Goal: Transaction & Acquisition: Obtain resource

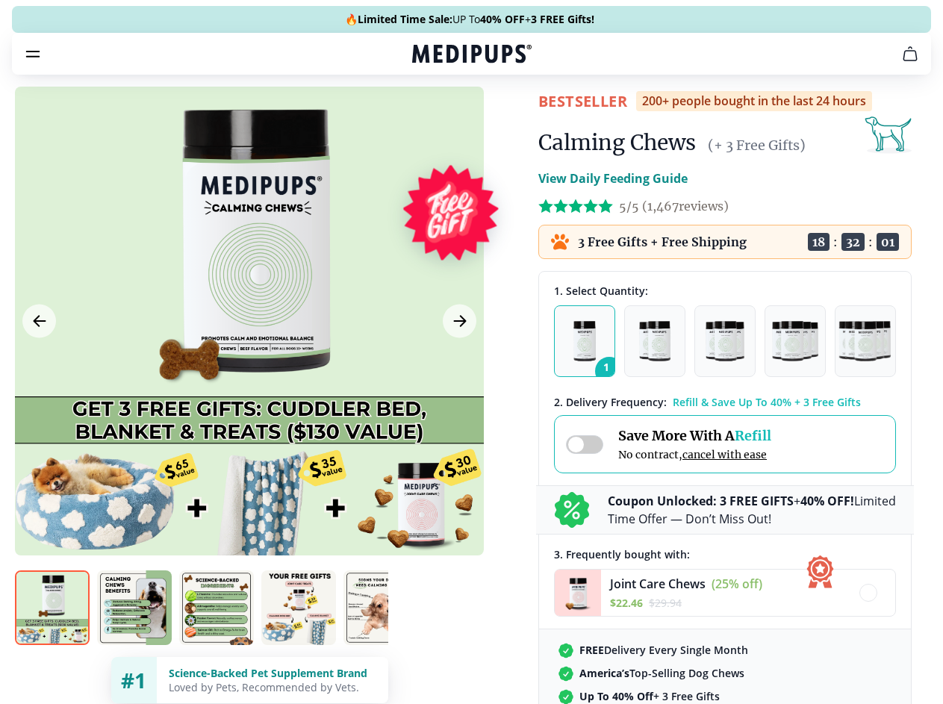
click at [429, 119] on span "Supplements" at bounding box center [466, 126] width 75 height 15
click at [506, 118] on icon "button" at bounding box center [515, 127] width 18 height 18
click at [901, 63] on icon "cart" at bounding box center [910, 54] width 18 height 18
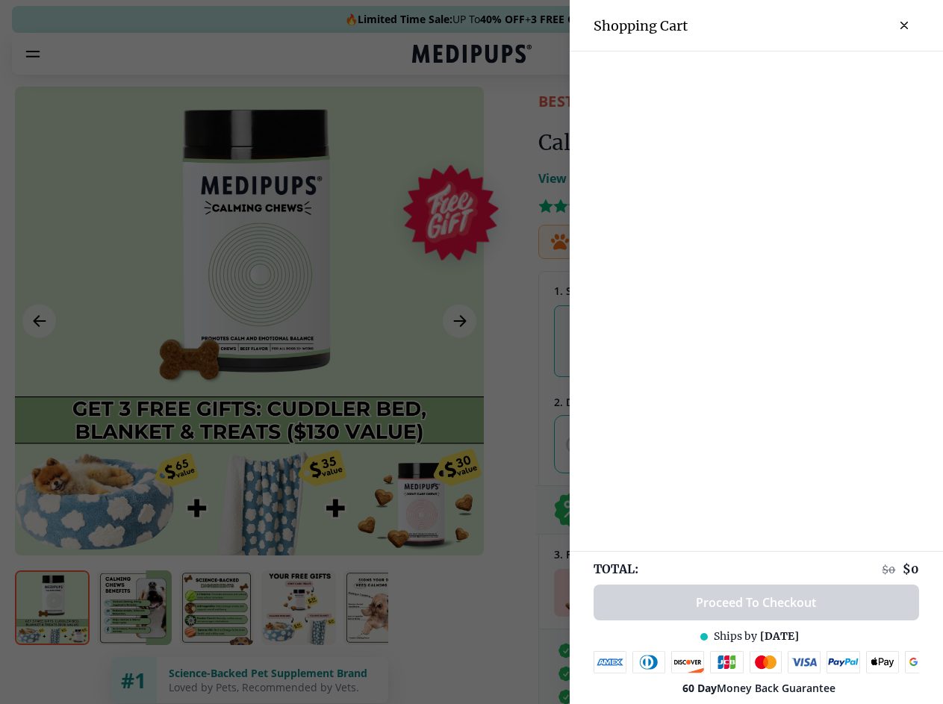
click at [726, 75] on div at bounding box center [471, 352] width 943 height 704
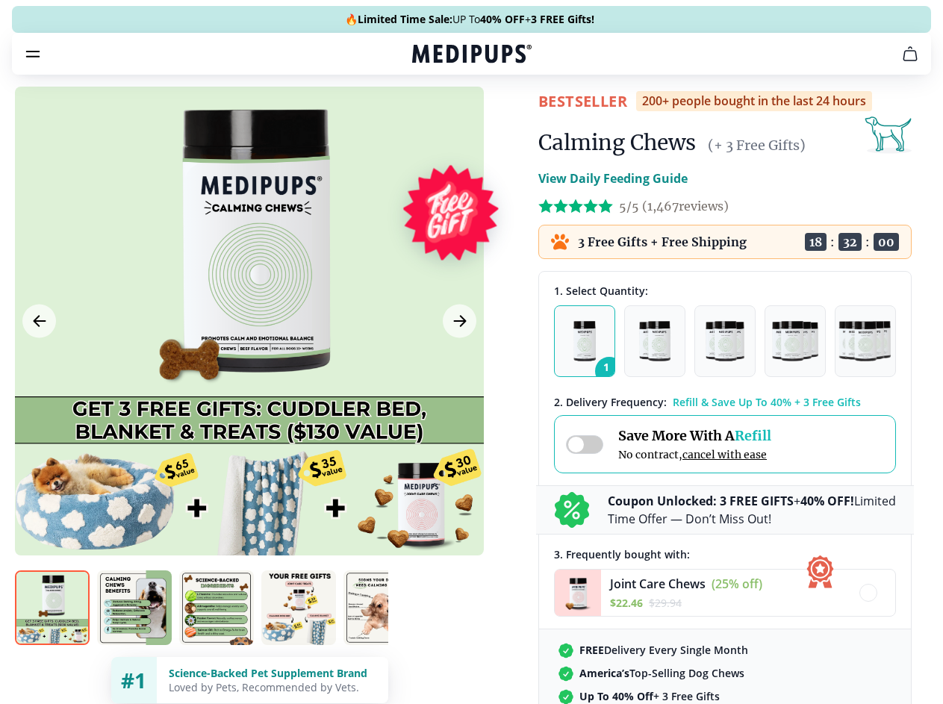
click at [0, 0] on span "Get FREE Gift" at bounding box center [0, 0] width 0 height 0
click at [0, 0] on icon "button" at bounding box center [0, 0] width 0 height 0
click at [249, 356] on div at bounding box center [249, 321] width 469 height 469
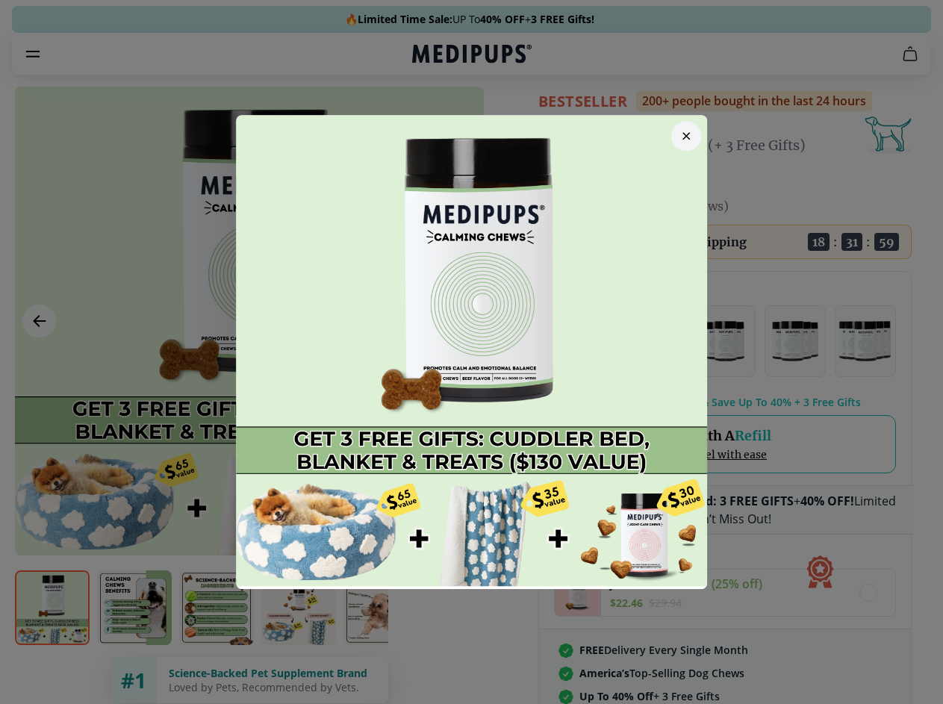
click at [39, 356] on div at bounding box center [471, 352] width 943 height 704
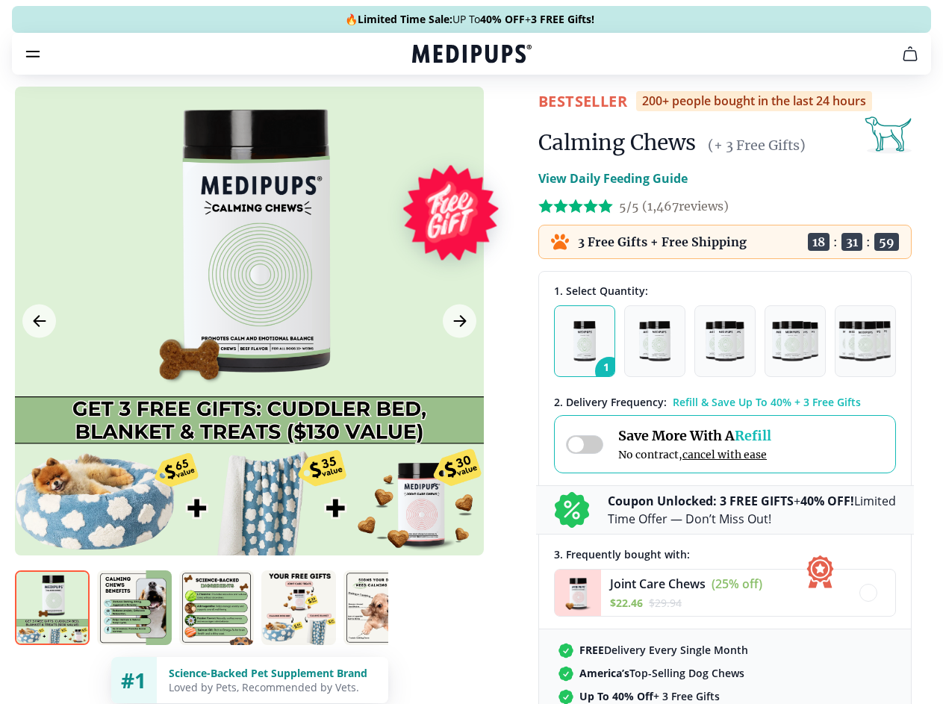
click at [458, 326] on icon "Next Image" at bounding box center [459, 321] width 11 height 10
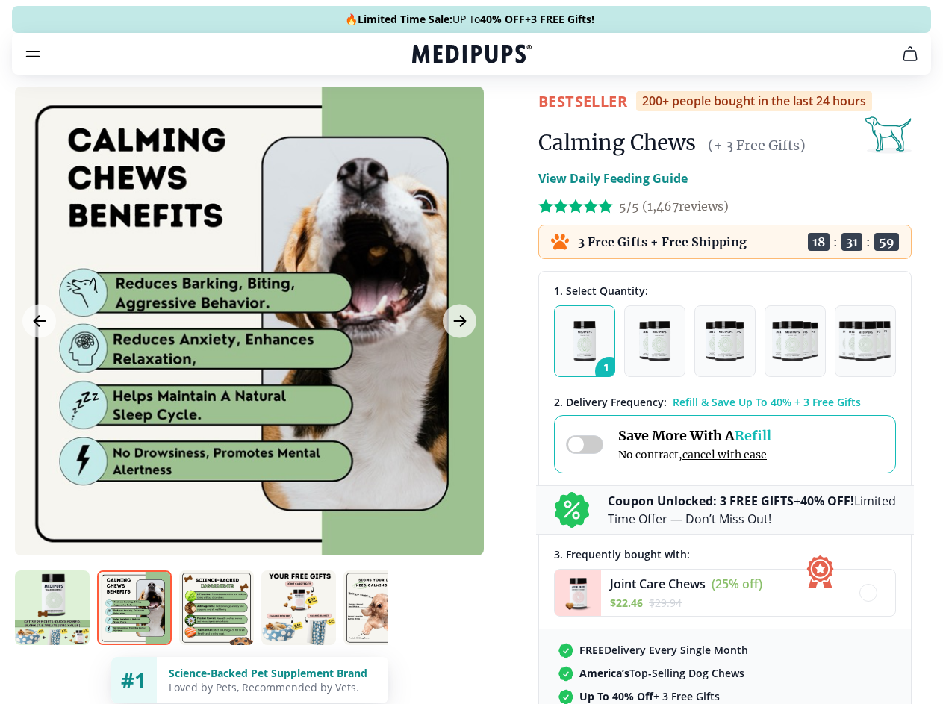
click at [52, 635] on img at bounding box center [52, 607] width 75 height 75
